Goal: Navigation & Orientation: Find specific page/section

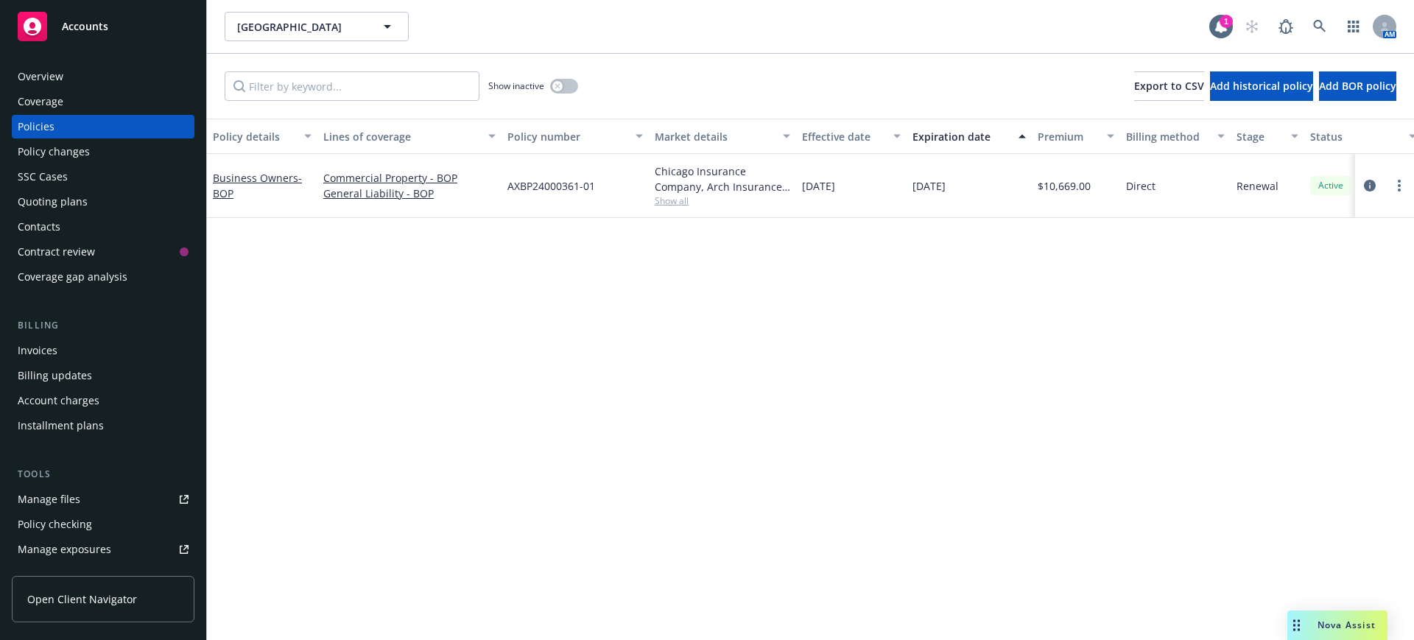
click at [68, 496] on div "Manage files" at bounding box center [49, 499] width 63 height 24
